Goal: Task Accomplishment & Management: Manage account settings

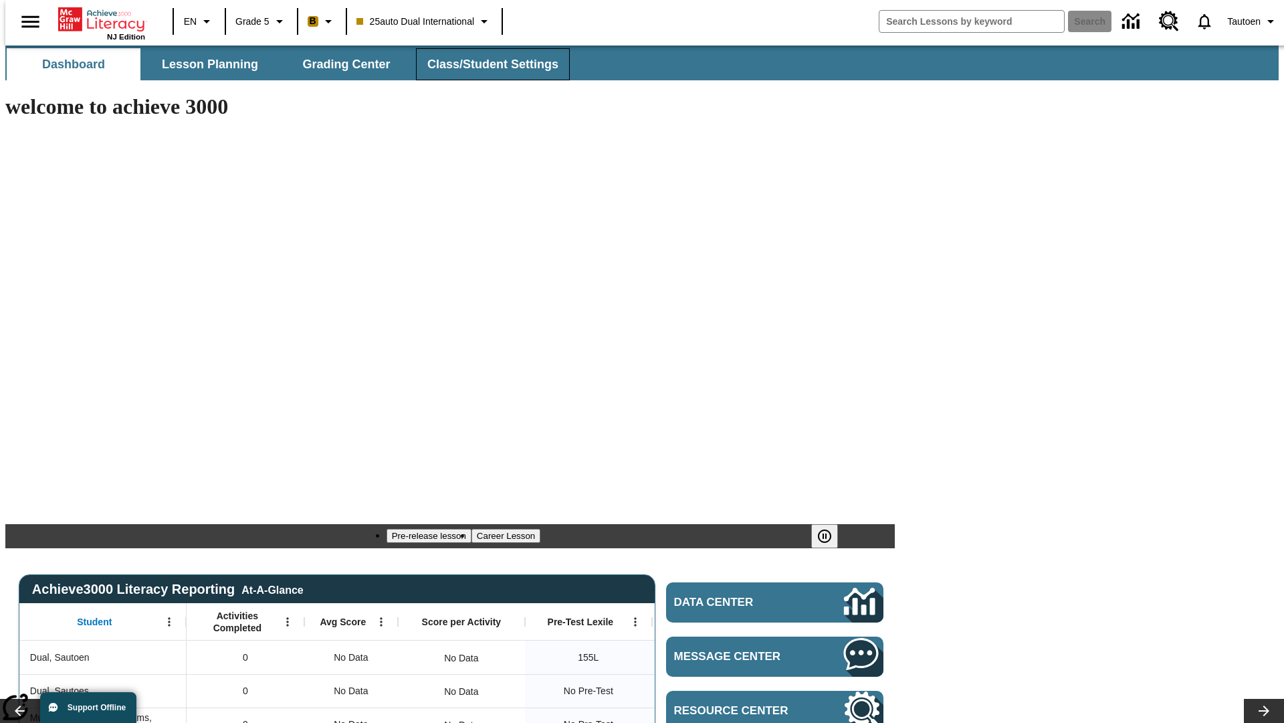
click at [486, 64] on span "Class/Student Settings" at bounding box center [492, 64] width 131 height 15
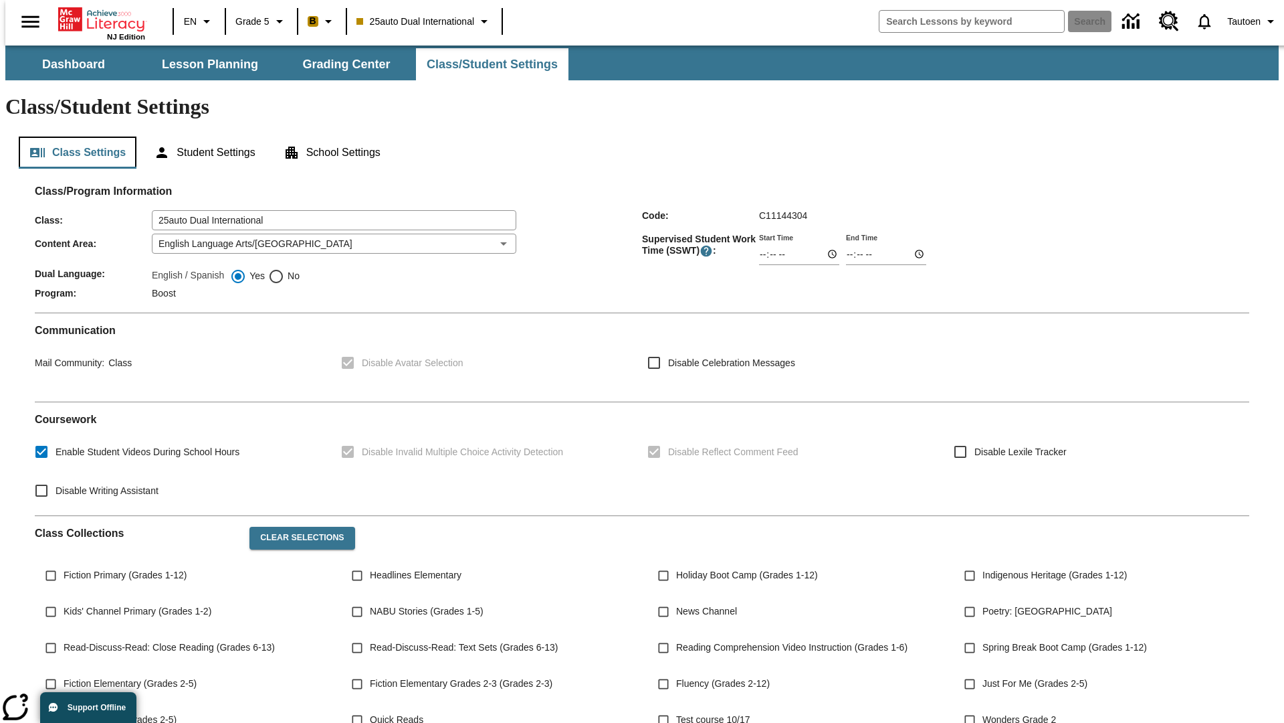
click at [72, 136] on button "Class Settings" at bounding box center [78, 152] width 118 height 32
click at [284, 269] on span "No" at bounding box center [291, 276] width 15 height 14
click at [284, 268] on input "No" at bounding box center [276, 276] width 16 height 16
radio input "true"
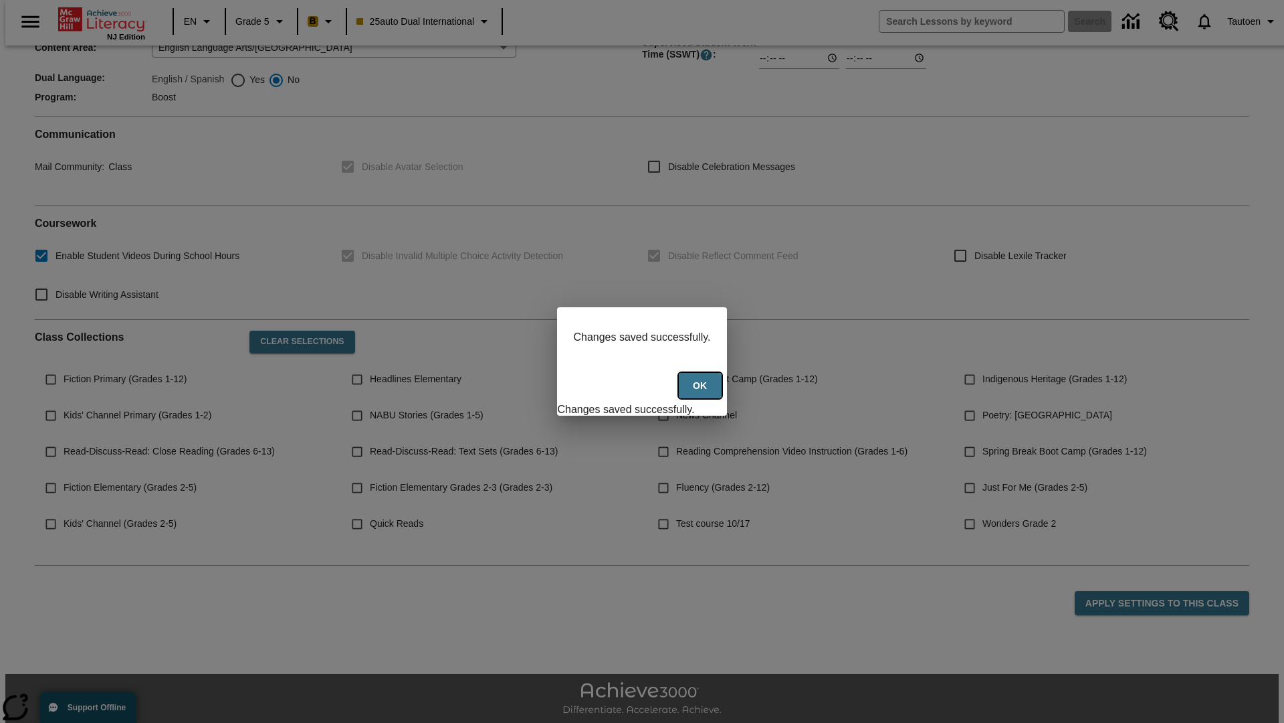
click at [702, 393] on button "Ok" at bounding box center [700, 386] width 43 height 26
